Goal: Information Seeking & Learning: Learn about a topic

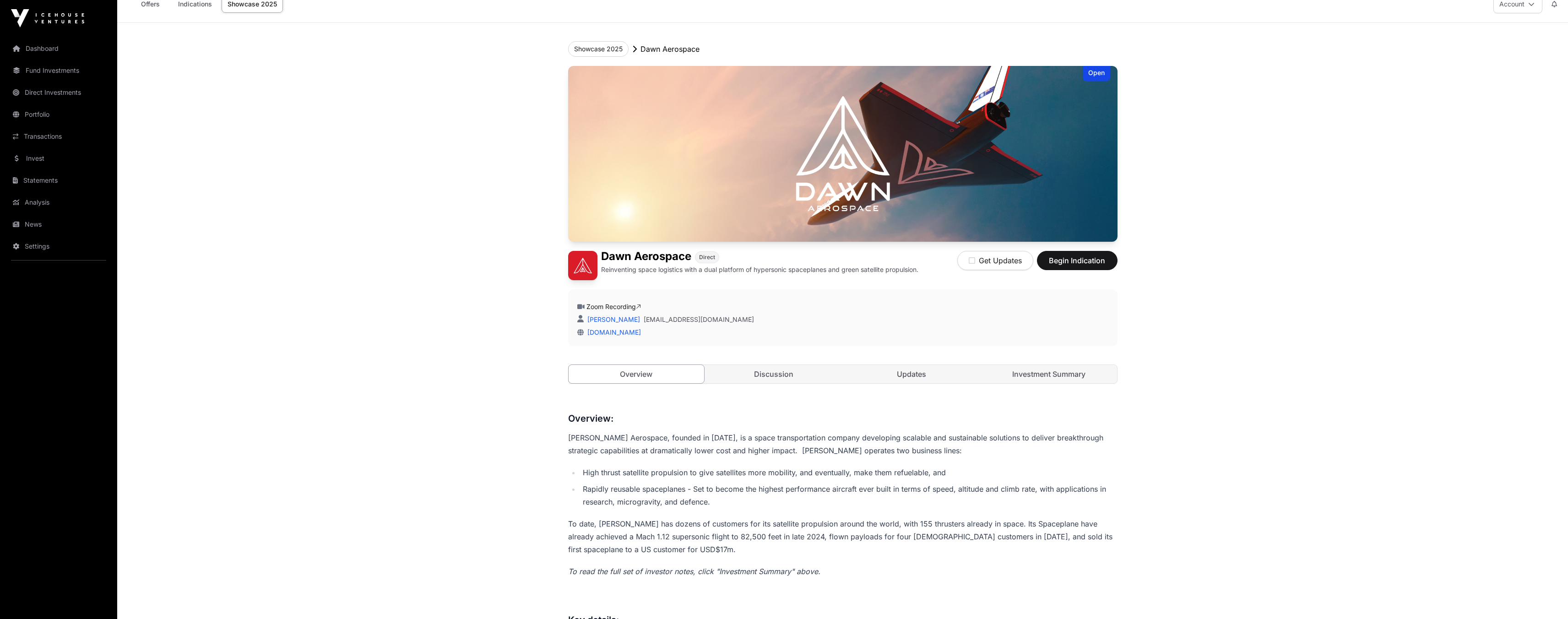
scroll to position [67, 0]
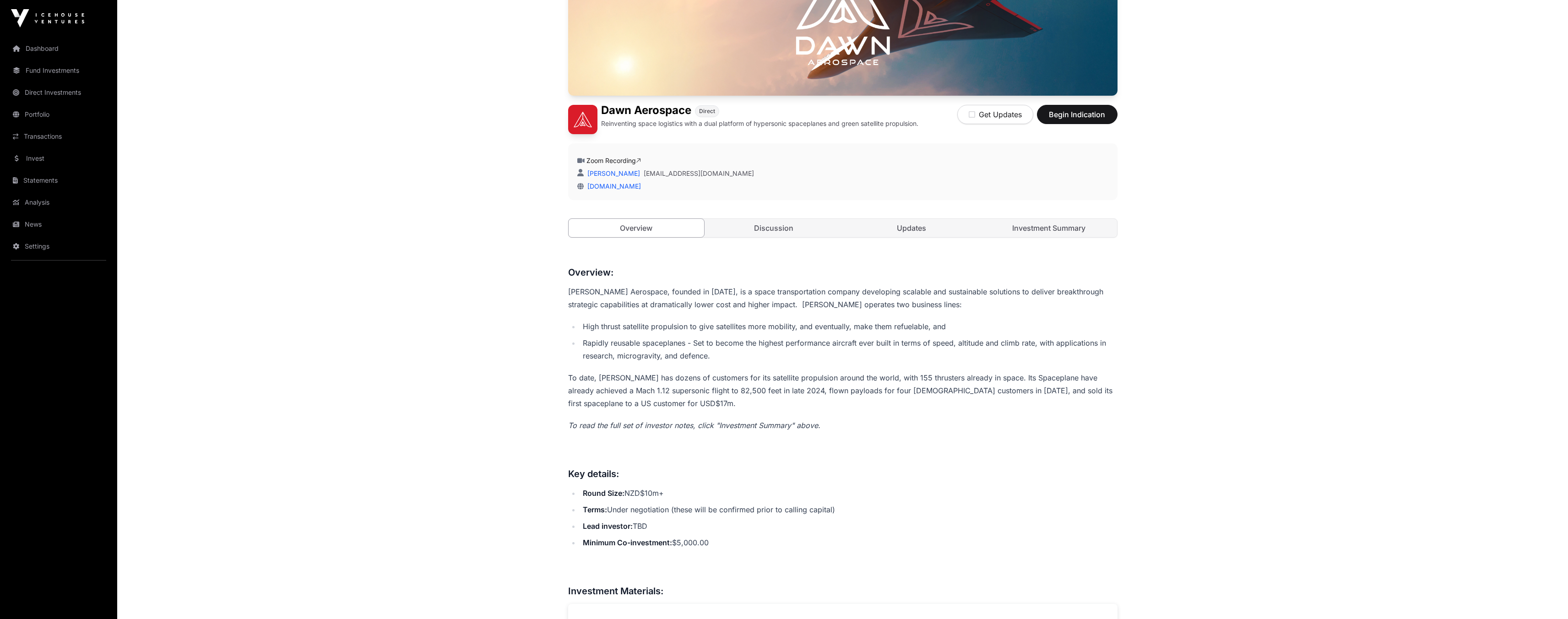
scroll to position [152, 0]
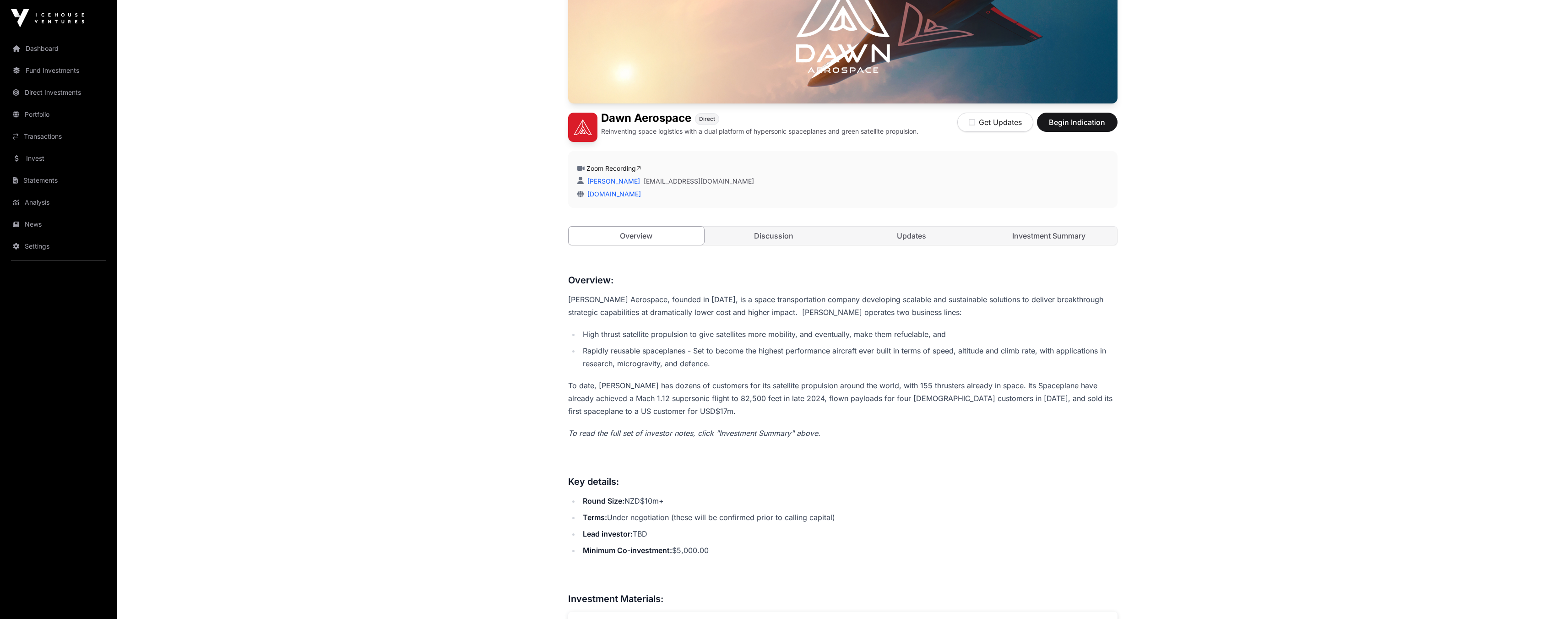
click at [814, 242] on link "Discussion" at bounding box center [774, 235] width 136 height 18
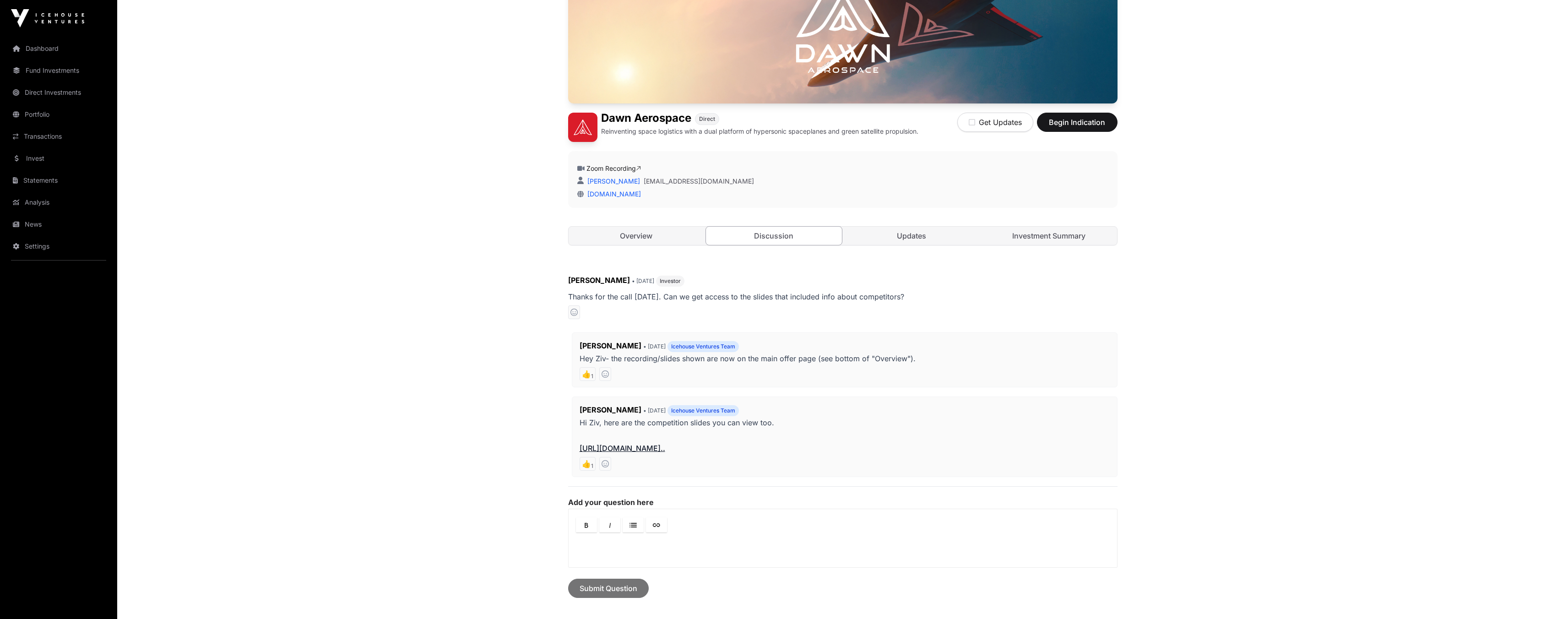
click at [919, 235] on link "Updates" at bounding box center [912, 235] width 136 height 18
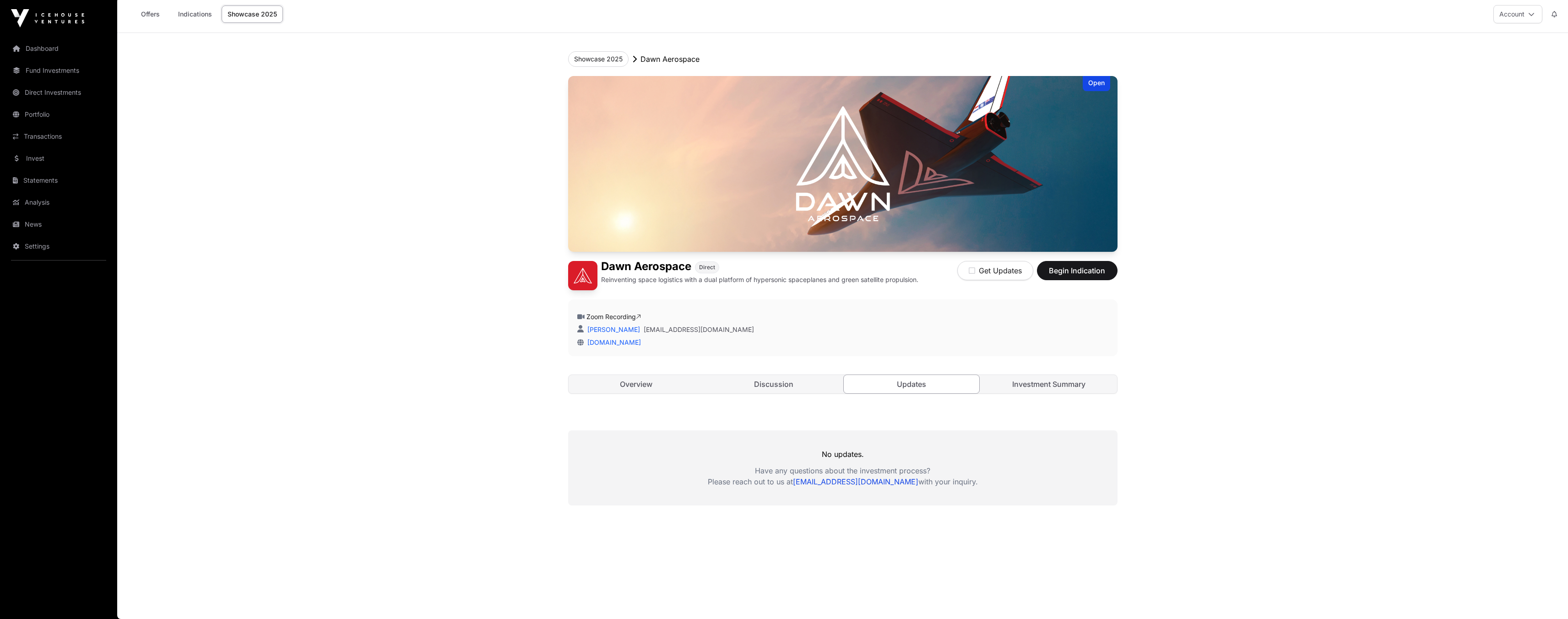
click at [1019, 375] on link "Investment Summary" at bounding box center [1049, 384] width 136 height 18
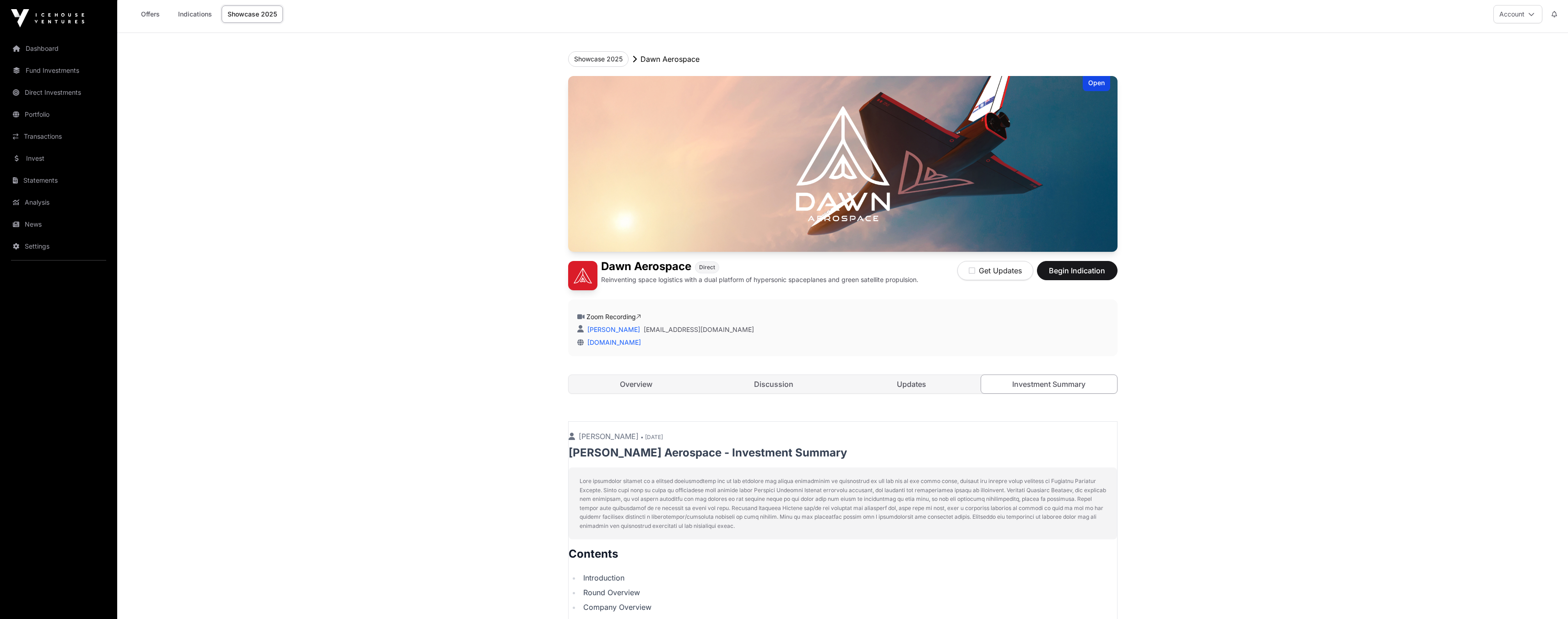
click at [1018, 391] on link "Investment Summary" at bounding box center [1049, 384] width 137 height 19
